Goal: Information Seeking & Learning: Learn about a topic

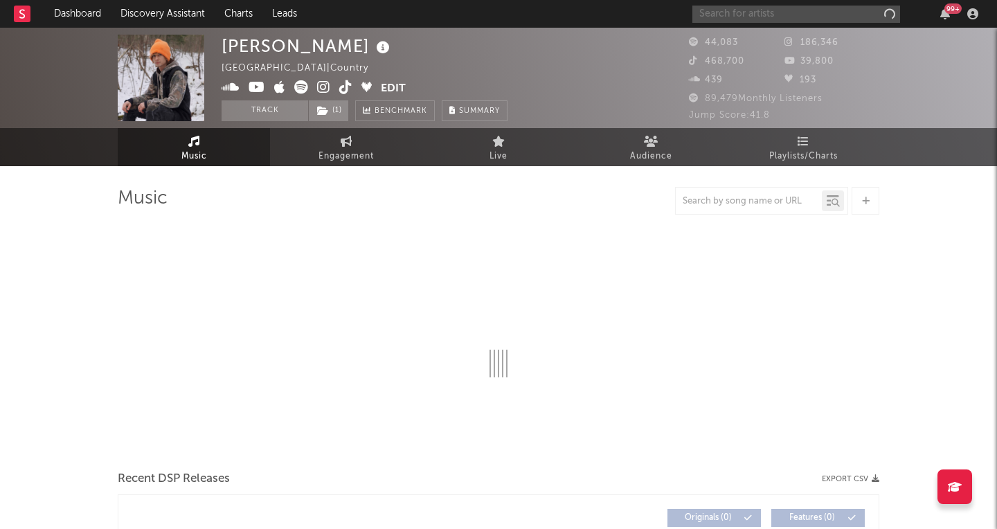
click at [775, 13] on input "text" at bounding box center [796, 14] width 208 height 17
type input "malachi ba"
select select "6m"
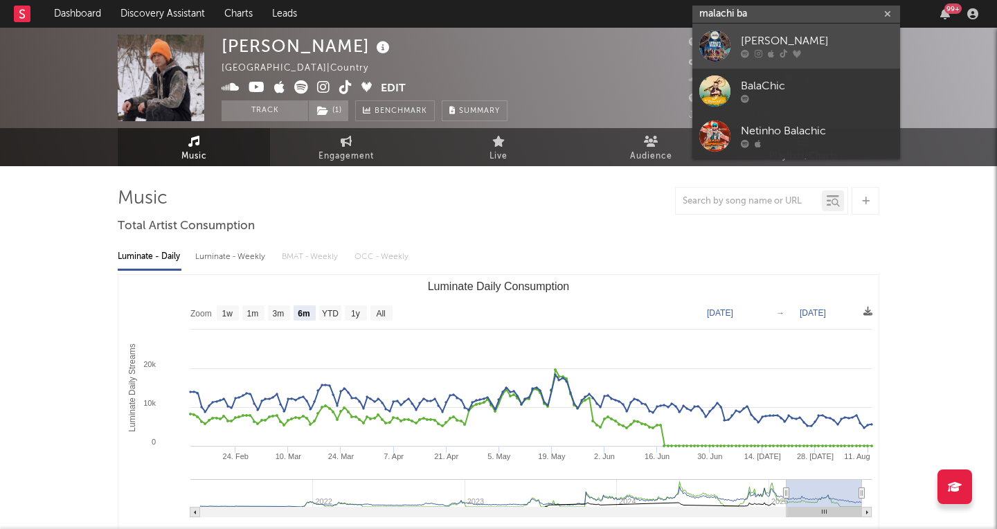
type input "malachi ba"
click at [766, 35] on div "[PERSON_NAME]" at bounding box center [817, 41] width 152 height 17
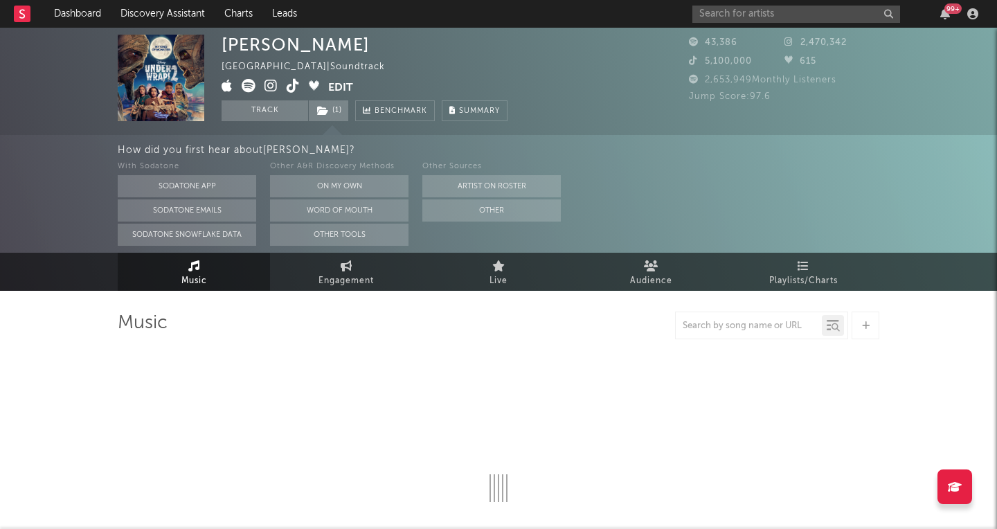
select select "6m"
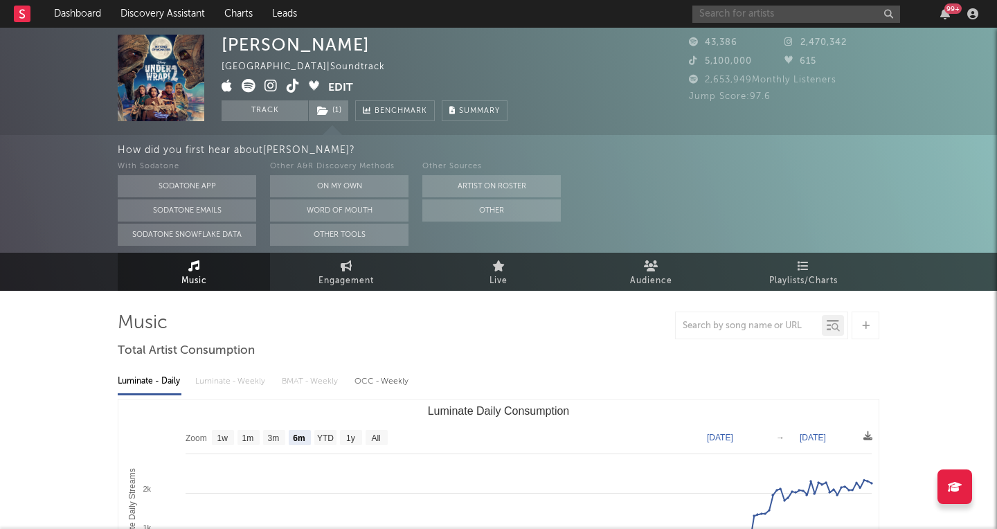
click at [782, 8] on input "text" at bounding box center [796, 14] width 208 height 17
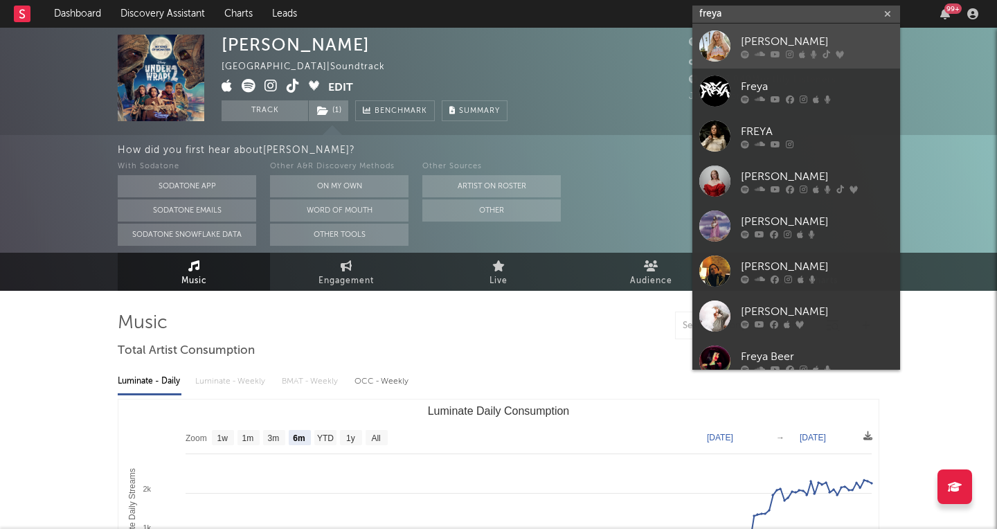
type input "freya"
click at [744, 38] on div "[PERSON_NAME]" at bounding box center [817, 41] width 152 height 17
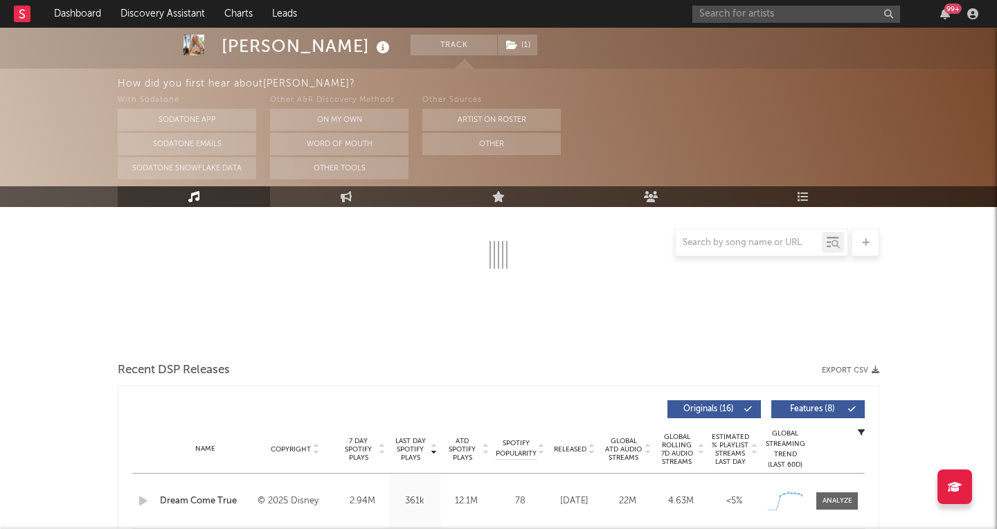
select select "6m"
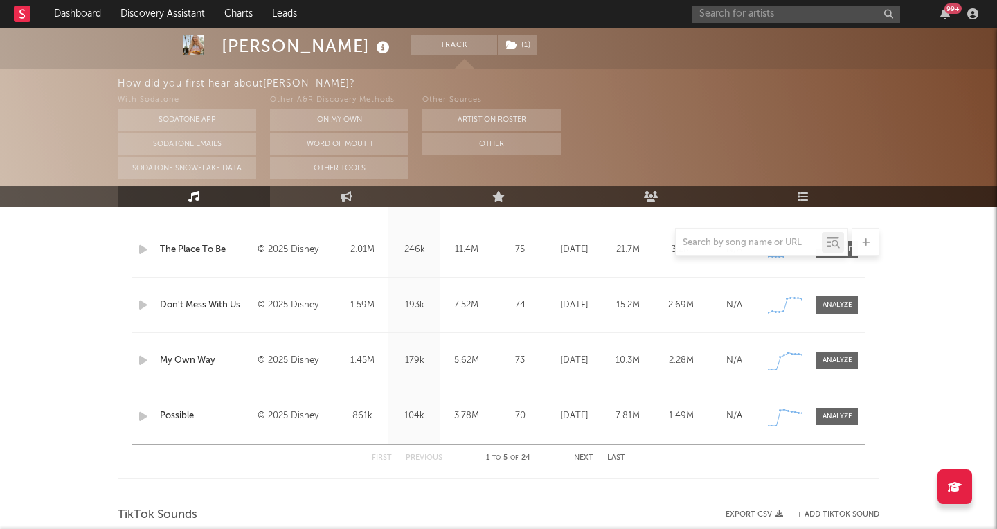
scroll to position [663, 0]
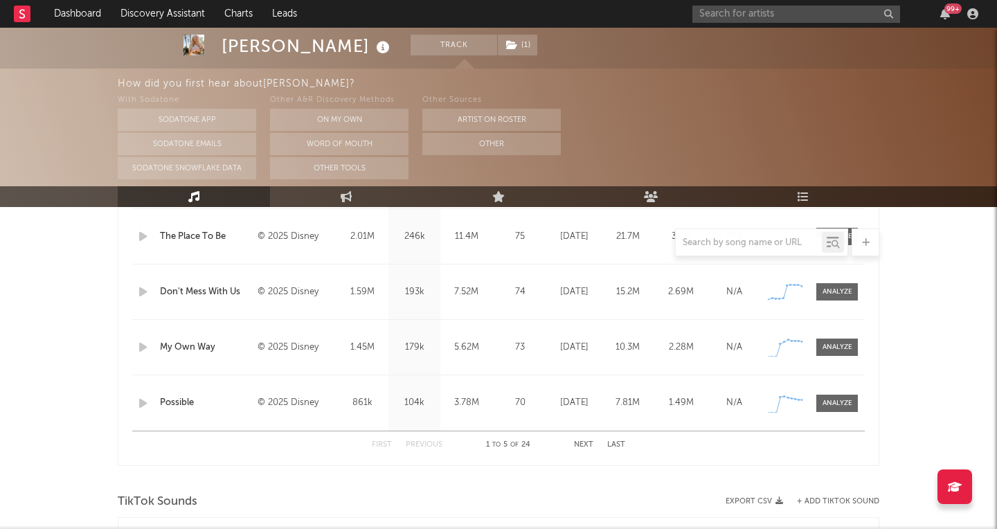
click at [583, 444] on button "Next" at bounding box center [583, 445] width 19 height 8
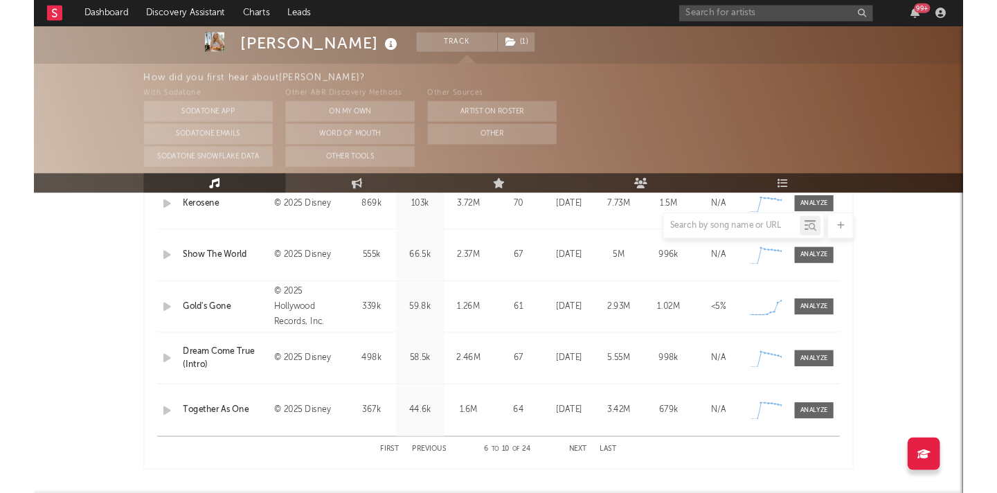
scroll to position [624, 0]
